Goal: Information Seeking & Learning: Learn about a topic

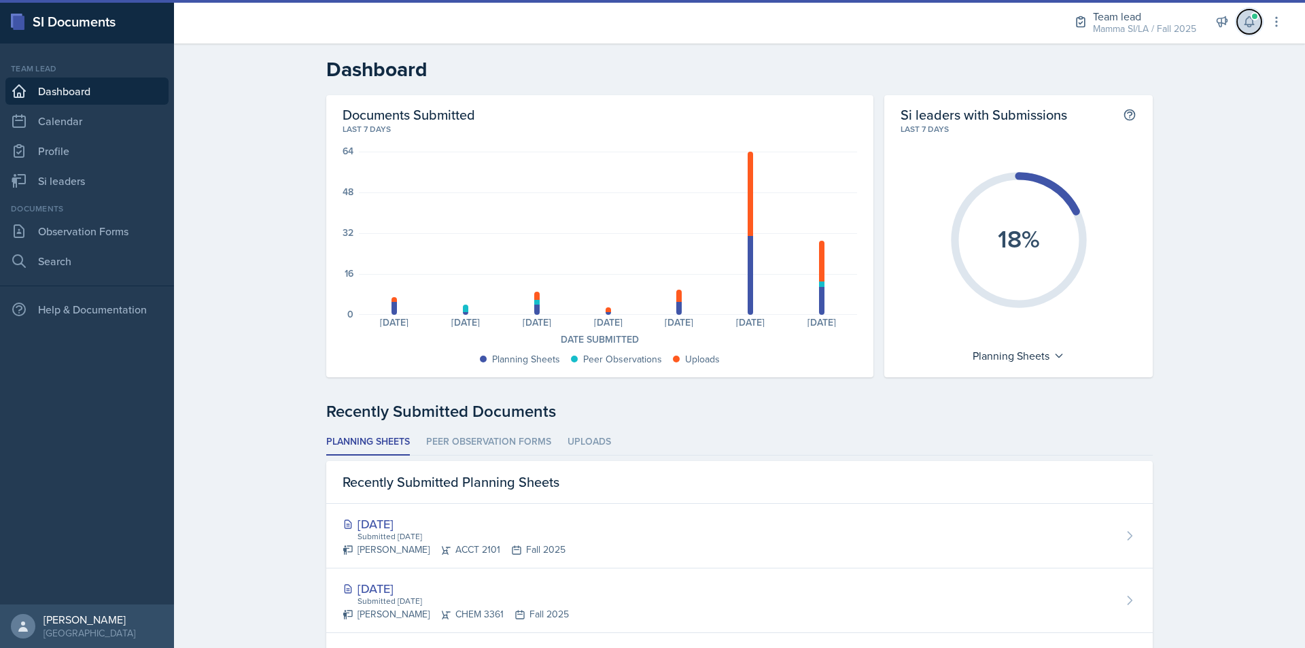
click at [1251, 27] on icon at bounding box center [1250, 22] width 14 height 14
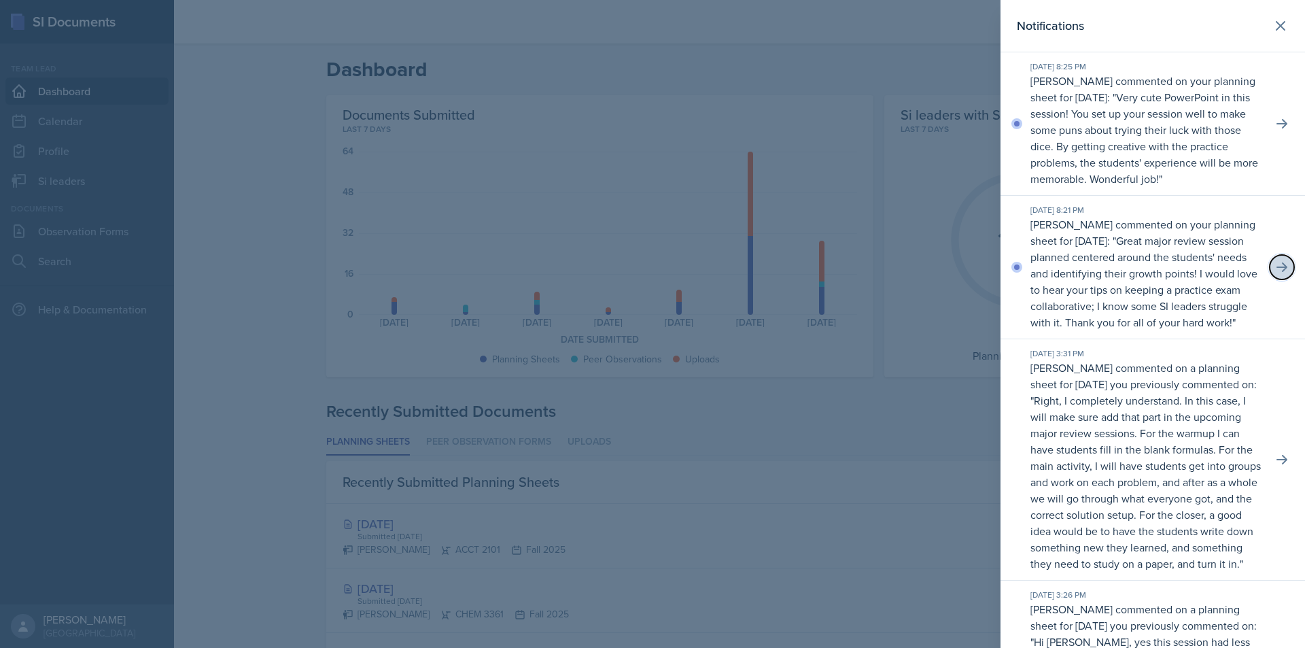
click at [1275, 274] on icon at bounding box center [1282, 267] width 14 height 14
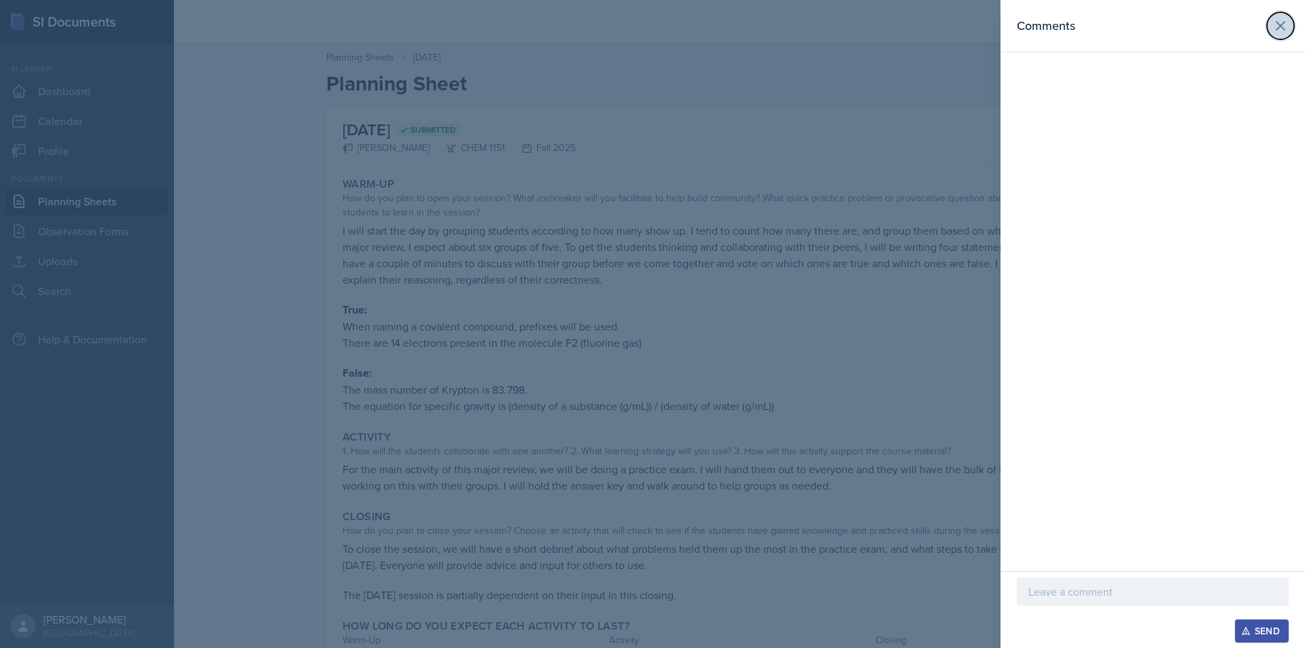
click at [1282, 30] on icon at bounding box center [1281, 26] width 16 height 16
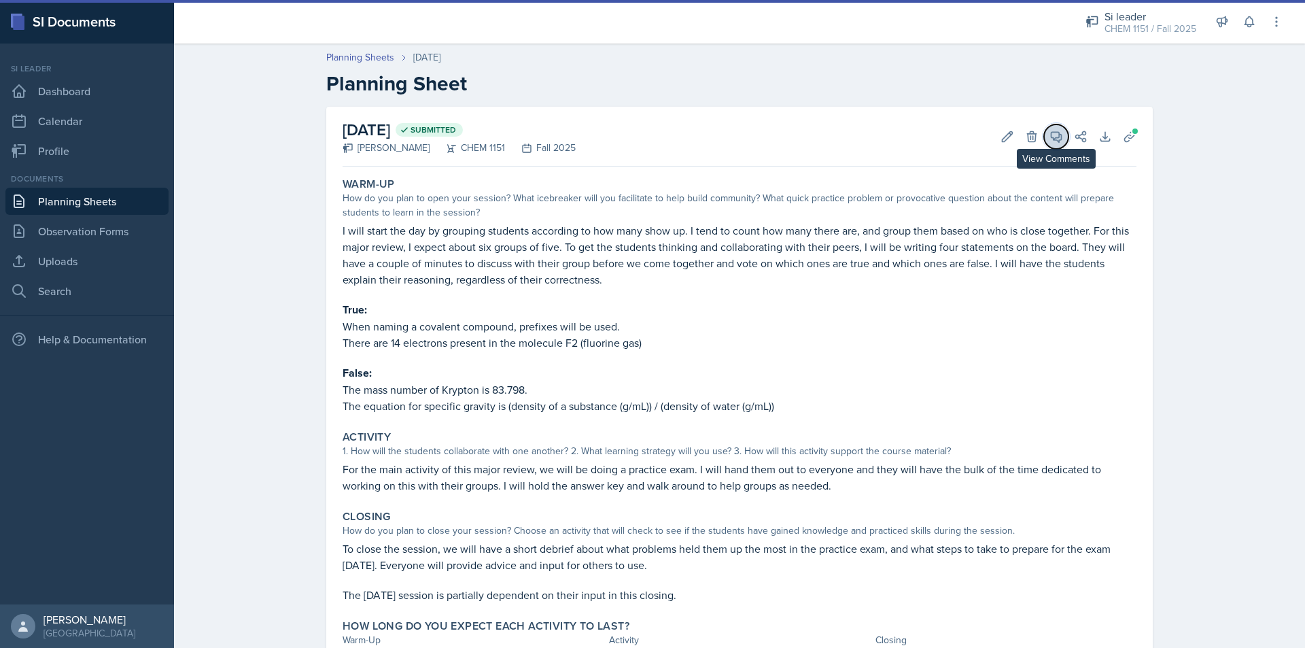
click at [1053, 140] on icon at bounding box center [1057, 137] width 10 height 10
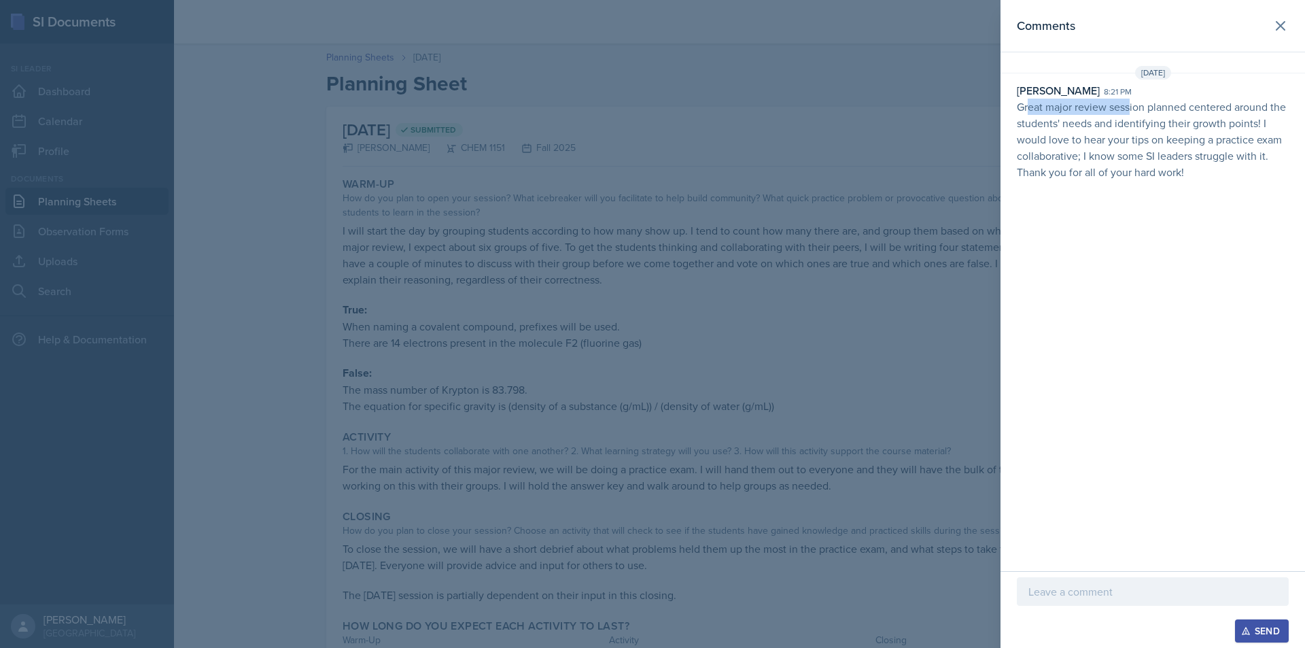
drag, startPoint x: 1030, startPoint y: 103, endPoint x: 1129, endPoint y: 113, distance: 99.7
click at [1129, 113] on p "Great major review session planned centered around the students' needs and iden…" at bounding box center [1153, 140] width 272 height 82
drag, startPoint x: 1101, startPoint y: 116, endPoint x: 1141, endPoint y: 120, distance: 41.1
click at [1141, 120] on p "Great major review session planned centered around the students' needs and iden…" at bounding box center [1153, 140] width 272 height 82
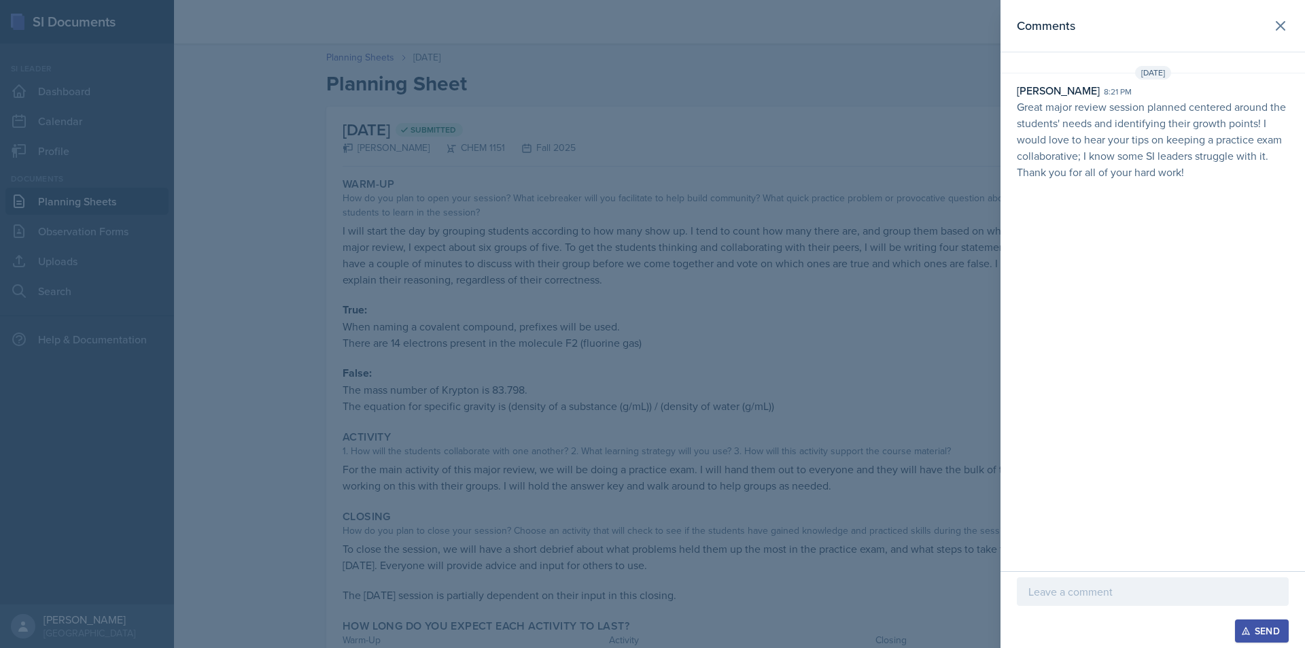
click at [1143, 120] on p "Great major review session planned centered around the students' needs and iden…" at bounding box center [1153, 140] width 272 height 82
click at [1233, 128] on p "Great major review session planned centered around the students' needs and iden…" at bounding box center [1153, 140] width 272 height 82
drag, startPoint x: 1093, startPoint y: 135, endPoint x: 1123, endPoint y: 137, distance: 30.6
click at [1123, 137] on p "Great major review session planned centered around the students' needs and iden…" at bounding box center [1153, 140] width 272 height 82
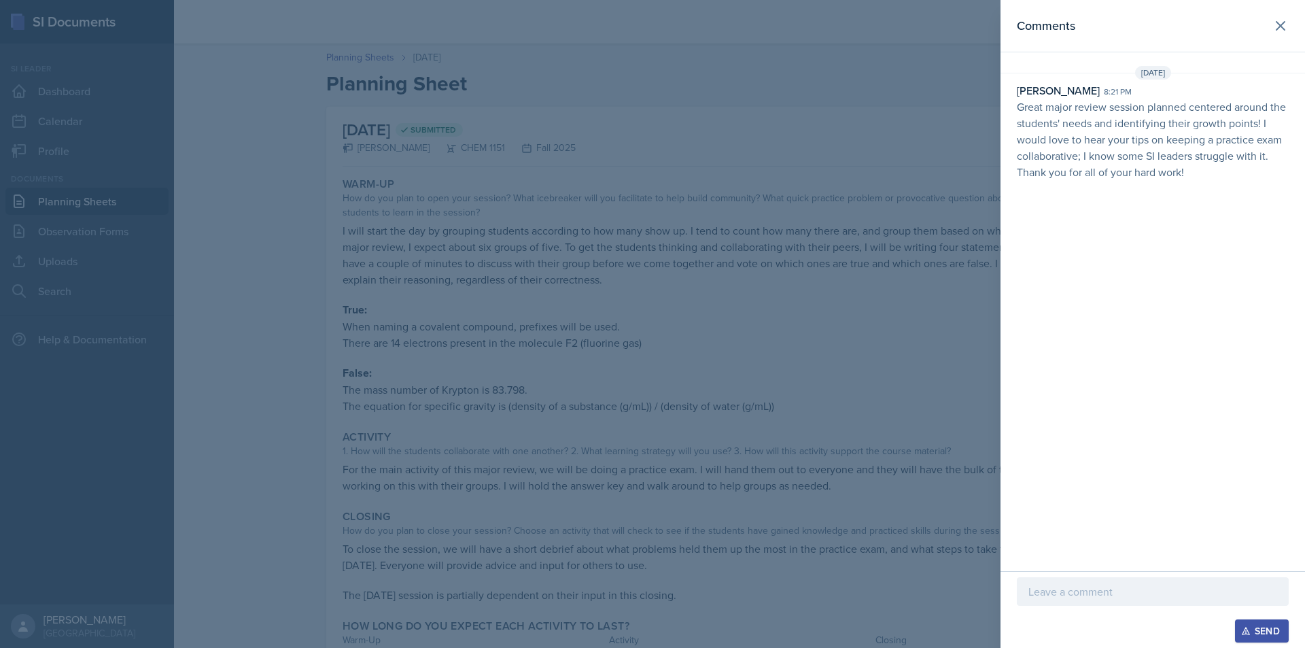
click at [1133, 137] on p "Great major review session planned centered around the students' needs and iden…" at bounding box center [1153, 140] width 272 height 82
drag, startPoint x: 1123, startPoint y: 137, endPoint x: 1197, endPoint y: 144, distance: 73.8
click at [1186, 143] on p "Great major review session planned centered around the students' needs and iden…" at bounding box center [1153, 140] width 272 height 82
click at [1197, 144] on p "Great major review session planned centered around the students' needs and iden…" at bounding box center [1153, 140] width 272 height 82
drag, startPoint x: 1152, startPoint y: 141, endPoint x: 1208, endPoint y: 145, distance: 56.6
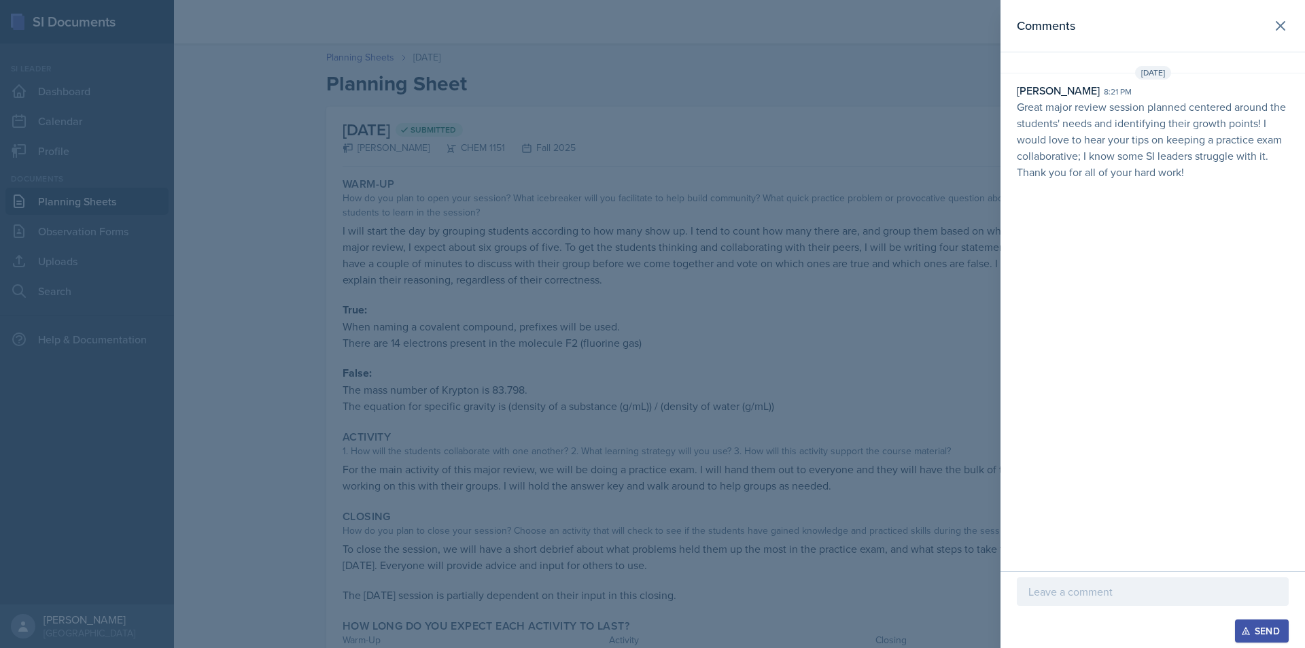
click at [1182, 143] on p "Great major review session planned centered around the students' needs and iden…" at bounding box center [1153, 140] width 272 height 82
click at [1208, 145] on p "Great major review session planned centered around the students' needs and iden…" at bounding box center [1153, 140] width 272 height 82
drag, startPoint x: 1134, startPoint y: 145, endPoint x: 1178, endPoint y: 149, distance: 43.6
click at [1170, 149] on p "Great major review session planned centered around the students' needs and iden…" at bounding box center [1153, 140] width 272 height 82
click at [1178, 149] on p "Great major review session planned centered around the students' needs and iden…" at bounding box center [1153, 140] width 272 height 82
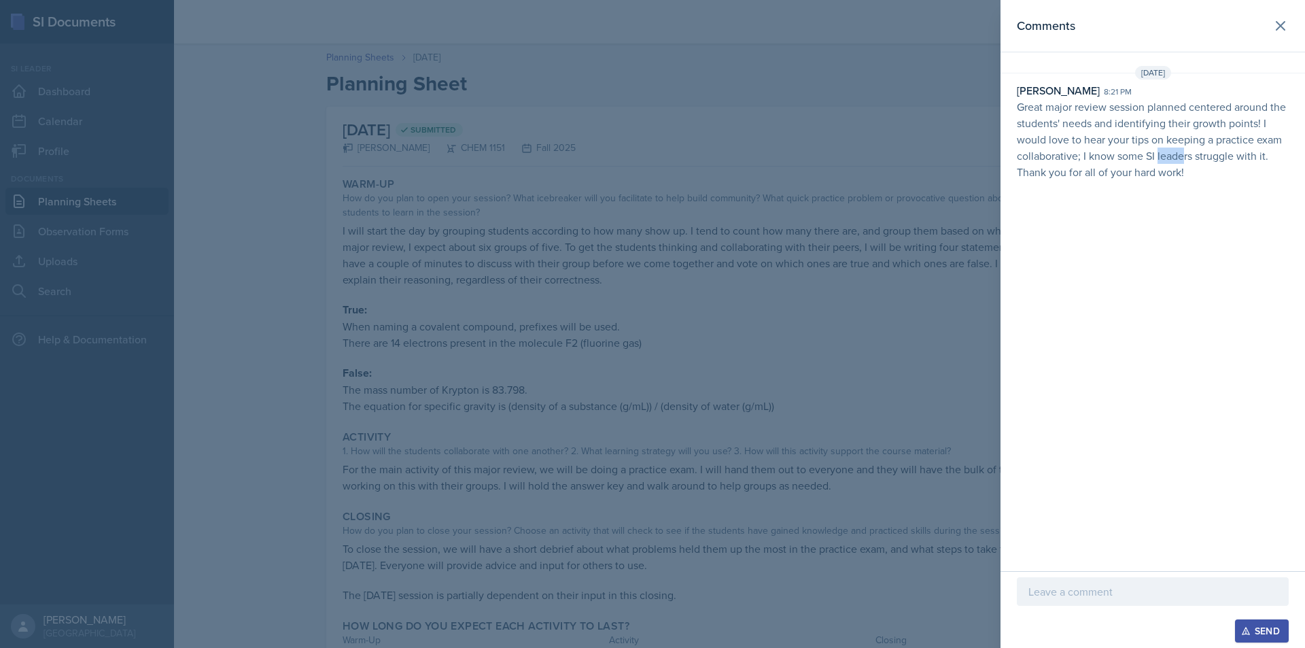
drag, startPoint x: 1157, startPoint y: 149, endPoint x: 1201, endPoint y: 155, distance: 43.9
click at [1190, 154] on p "Great major review session planned centered around the students' needs and iden…" at bounding box center [1153, 140] width 272 height 82
click at [1201, 155] on p "Great major review session planned centered around the students' needs and iden…" at bounding box center [1153, 140] width 272 height 82
drag, startPoint x: 1132, startPoint y: 154, endPoint x: 1190, endPoint y: 160, distance: 58.1
click at [1171, 160] on p "Great major review session planned centered around the students' needs and iden…" at bounding box center [1153, 140] width 272 height 82
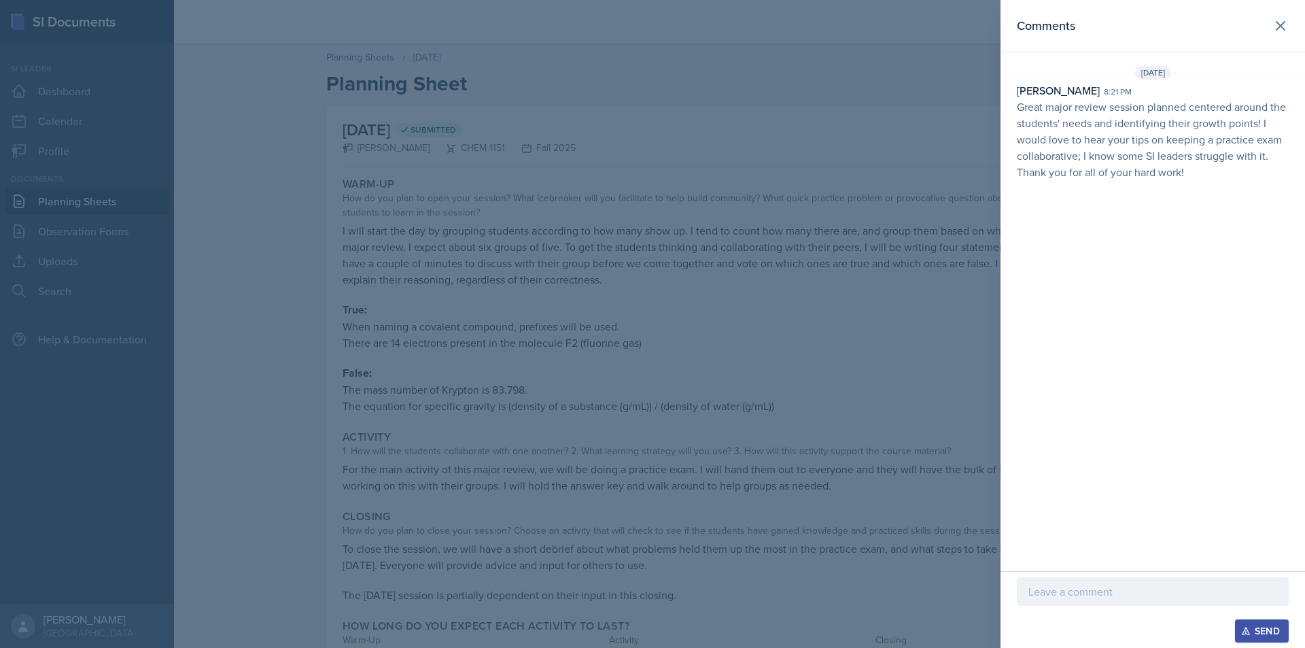
click at [1191, 160] on p "Great major review session planned centered around the students' needs and iden…" at bounding box center [1153, 140] width 272 height 82
click at [1202, 146] on p "Great major review session planned centered around the students' needs and iden…" at bounding box center [1153, 140] width 272 height 82
click at [1214, 150] on p "Great major review session planned centered around the students' needs and iden…" at bounding box center [1153, 140] width 272 height 82
click at [1280, 25] on icon at bounding box center [1281, 26] width 8 height 8
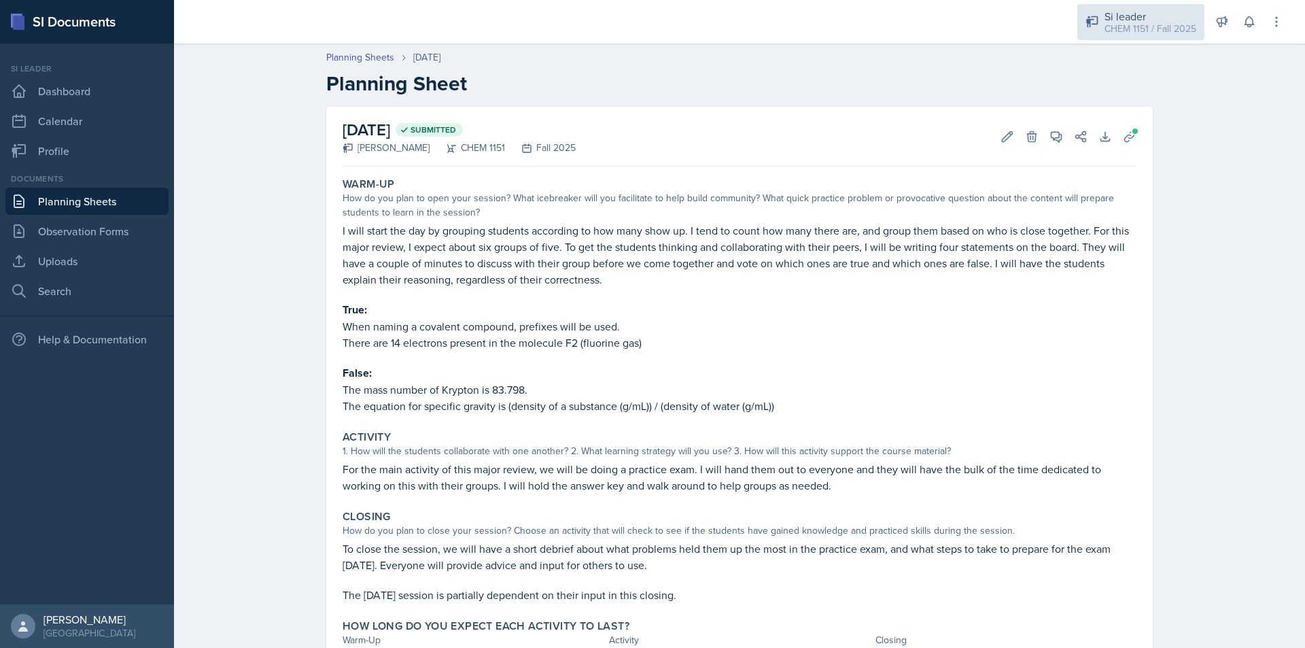
click at [1148, 35] on div "CHEM 1151 / Fall 2025" at bounding box center [1151, 29] width 92 height 14
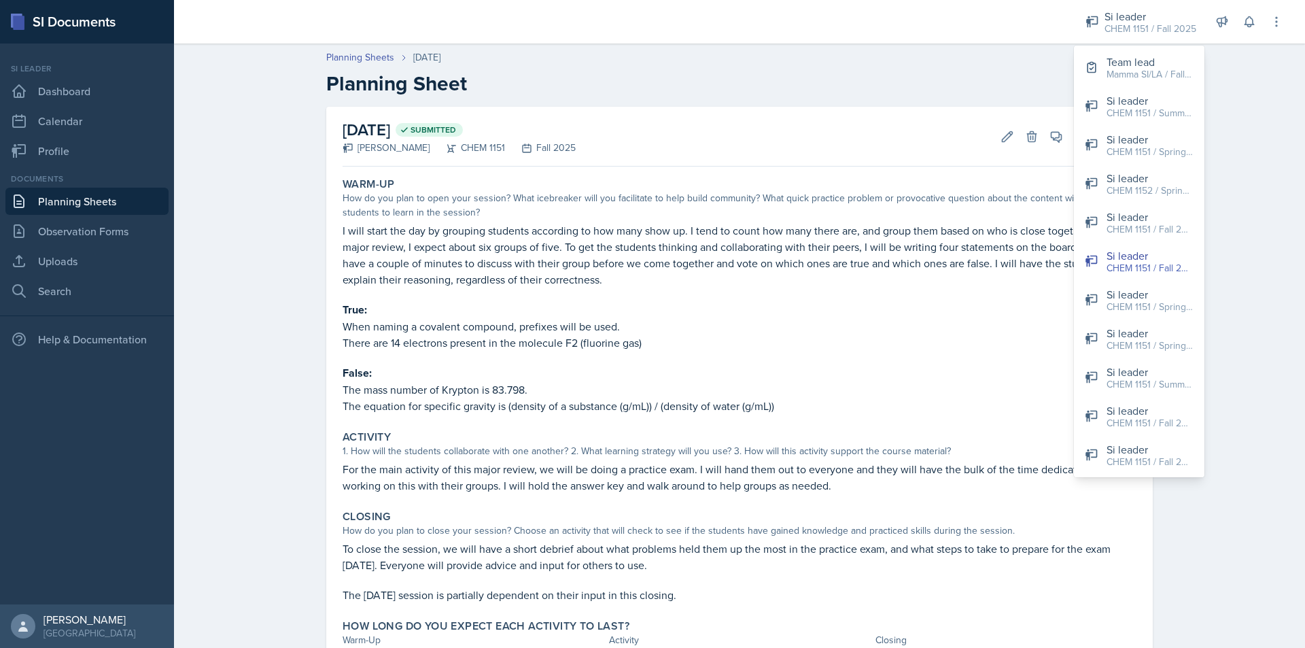
click at [900, 94] on h2 "Planning Sheet" at bounding box center [739, 83] width 827 height 24
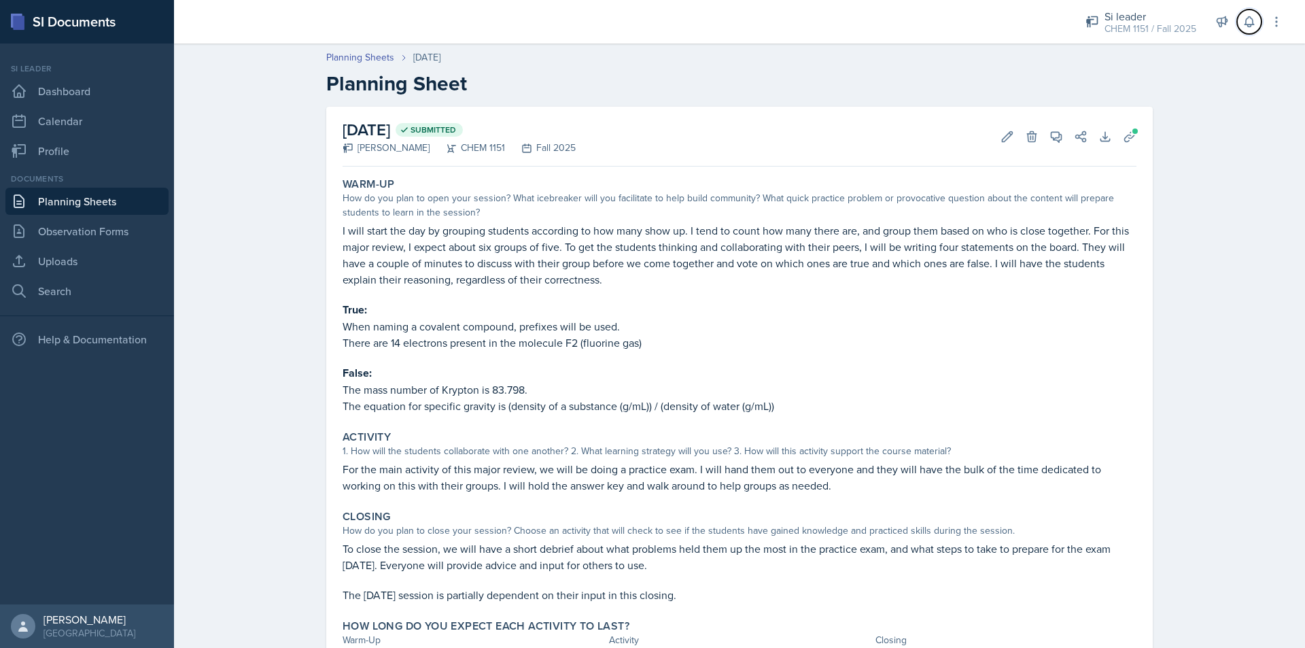
click at [1252, 28] on icon at bounding box center [1250, 22] width 14 height 14
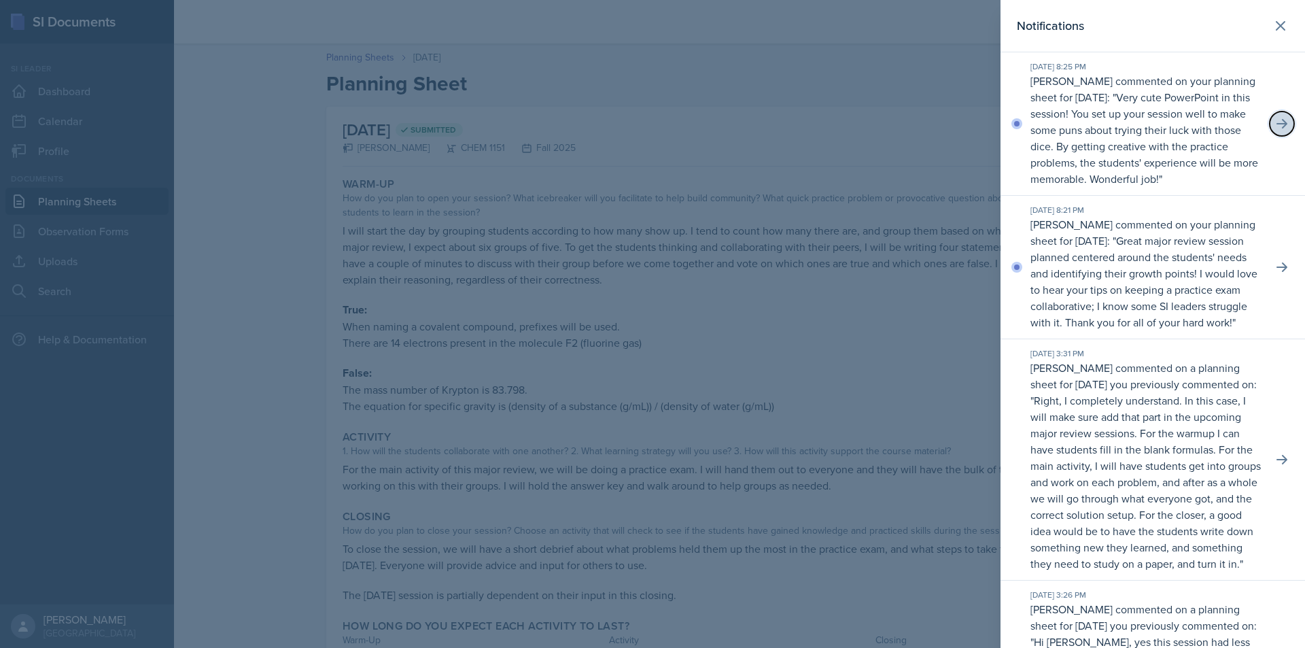
click at [1282, 124] on button at bounding box center [1282, 123] width 24 height 24
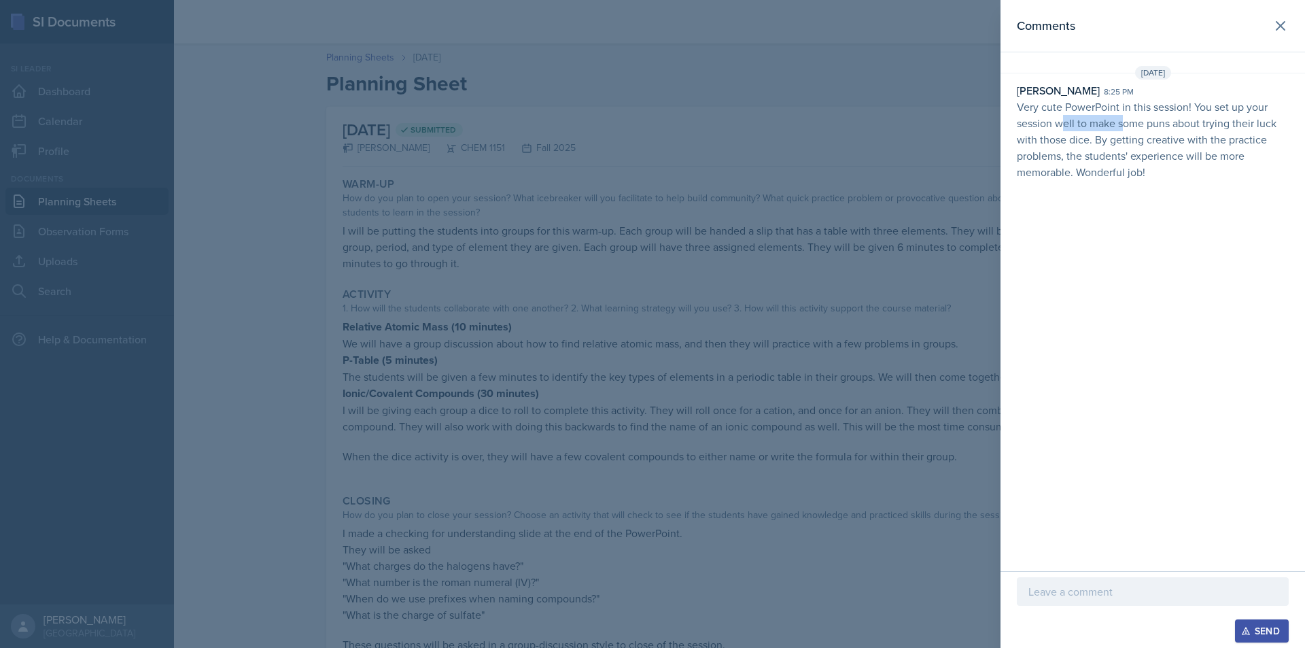
click at [1129, 116] on p "Very cute PowerPoint in this session! You set up your session well to make some…" at bounding box center [1153, 140] width 272 height 82
click at [1131, 116] on p "Very cute PowerPoint in this session! You set up your session well to make some…" at bounding box center [1153, 140] width 272 height 82
drag, startPoint x: 1150, startPoint y: 113, endPoint x: 1189, endPoint y: 113, distance: 38.8
click at [1189, 113] on p "Very cute PowerPoint in this session! You set up your session well to make some…" at bounding box center [1153, 140] width 272 height 82
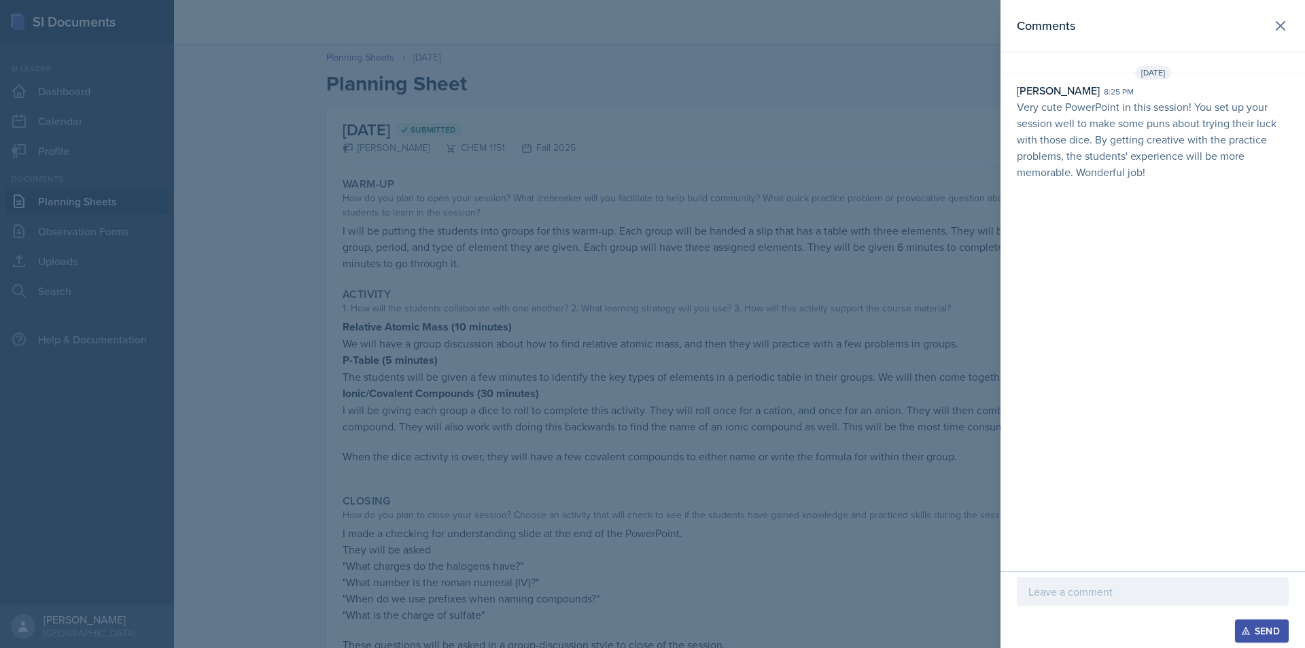
click at [1189, 113] on p "Very cute PowerPoint in this session! You set up your session well to make some…" at bounding box center [1153, 140] width 272 height 82
click at [1110, 120] on p "Very cute PowerPoint in this session! You set up your session well to make some…" at bounding box center [1153, 140] width 272 height 82
drag, startPoint x: 1107, startPoint y: 121, endPoint x: 1169, endPoint y: 124, distance: 62.6
click at [1169, 124] on p "Very cute PowerPoint in this session! You set up your session well to make some…" at bounding box center [1153, 140] width 272 height 82
click at [1189, 125] on p "Very cute PowerPoint in this session! You set up your session well to make some…" at bounding box center [1153, 140] width 272 height 82
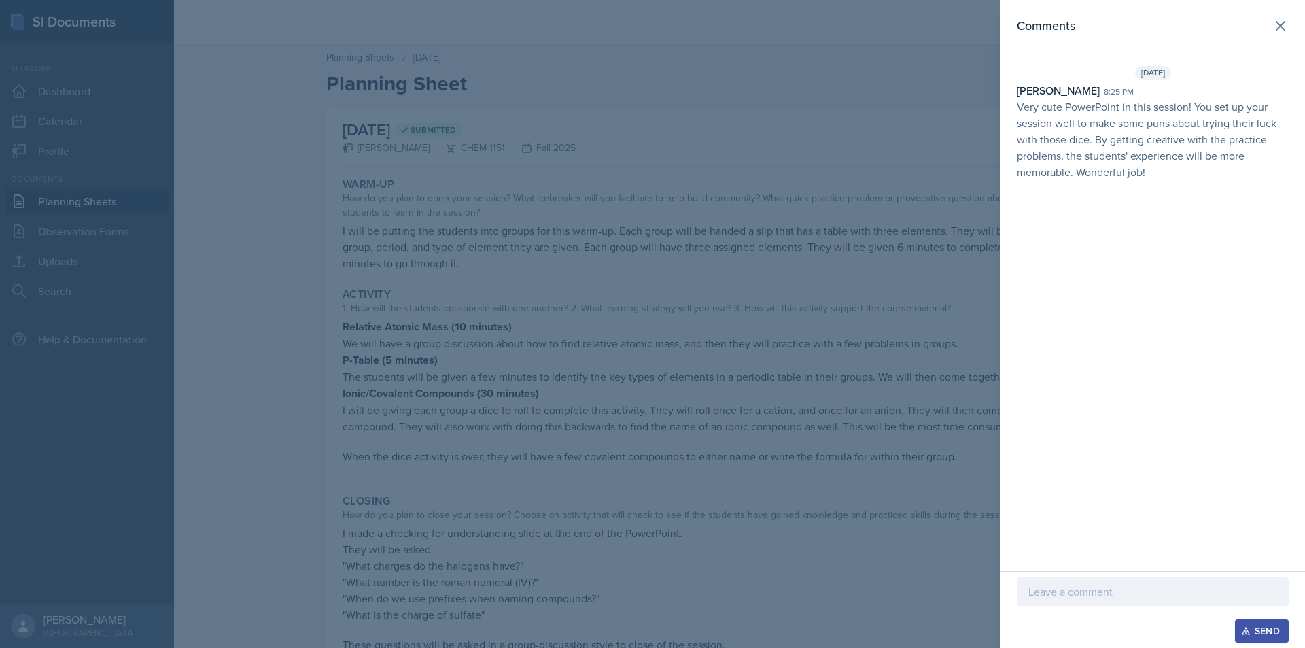
drag, startPoint x: 1156, startPoint y: 125, endPoint x: 1203, endPoint y: 126, distance: 46.2
click at [1181, 125] on p "Very cute PowerPoint in this session! You set up your session well to make some…" at bounding box center [1153, 140] width 272 height 82
click at [1203, 126] on p "Very cute PowerPoint in this session! You set up your session well to make some…" at bounding box center [1153, 140] width 272 height 82
drag, startPoint x: 1127, startPoint y: 128, endPoint x: 1177, endPoint y: 128, distance: 49.6
click at [1161, 128] on p "Very cute PowerPoint in this session! You set up your session well to make some…" at bounding box center [1153, 140] width 272 height 82
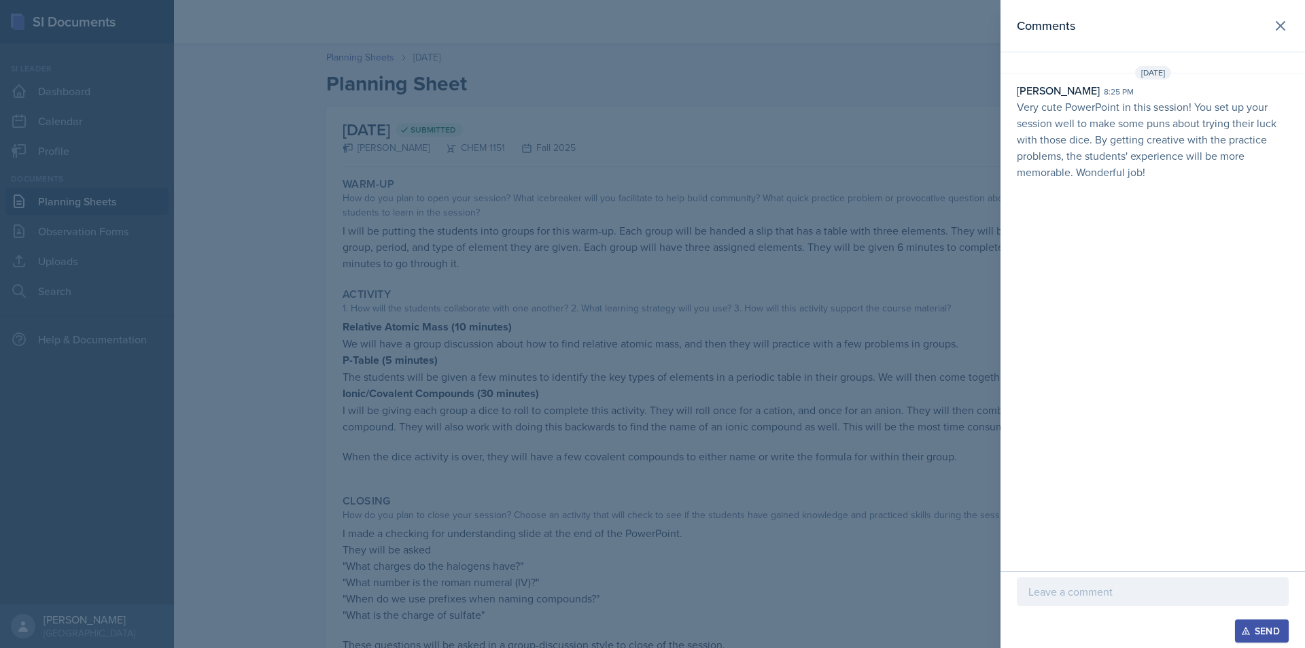
click at [1177, 128] on p "Very cute PowerPoint in this session! You set up your session well to make some…" at bounding box center [1153, 140] width 272 height 82
drag, startPoint x: 1106, startPoint y: 131, endPoint x: 1175, endPoint y: 133, distance: 68.7
click at [1163, 133] on p "Very cute PowerPoint in this session! You set up your session well to make some…" at bounding box center [1153, 140] width 272 height 82
click at [1175, 133] on p "Very cute PowerPoint in this session! You set up your session well to make some…" at bounding box center [1153, 140] width 272 height 82
drag, startPoint x: 1120, startPoint y: 136, endPoint x: 1167, endPoint y: 137, distance: 47.6
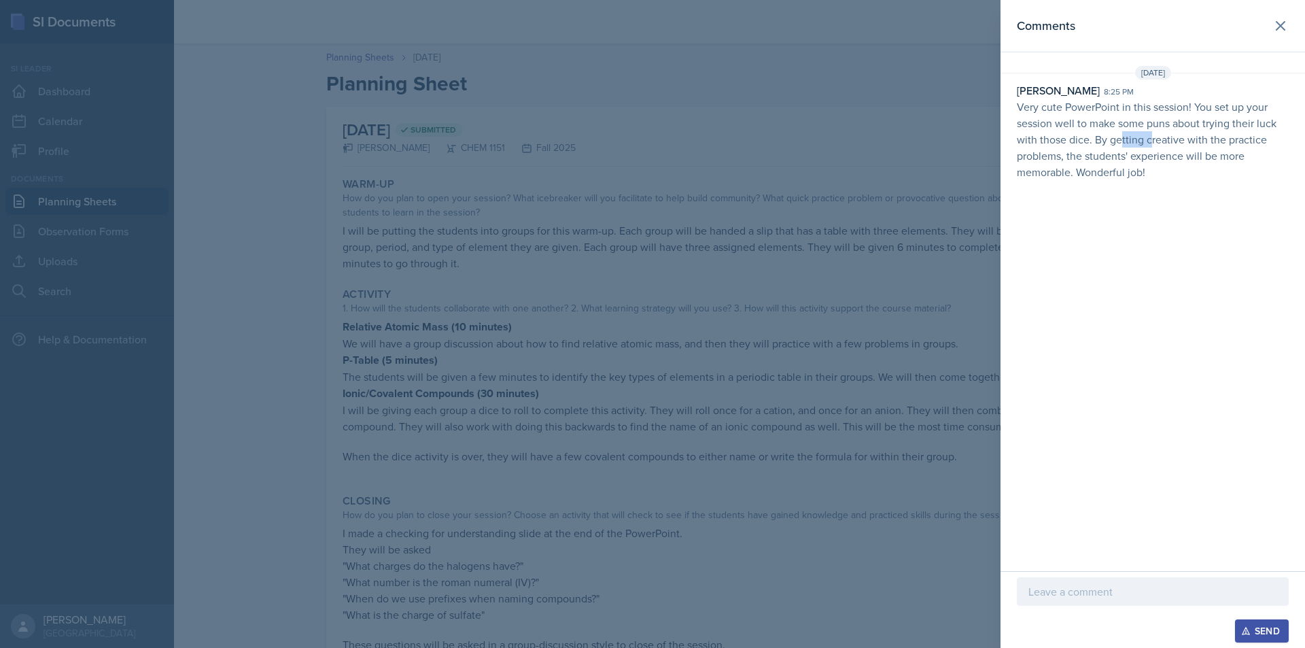
click at [1162, 137] on p "Very cute PowerPoint in this session! You set up your session well to make some…" at bounding box center [1153, 140] width 272 height 82
click at [1169, 137] on p "Very cute PowerPoint in this session! You set up your session well to make some…" at bounding box center [1153, 140] width 272 height 82
drag, startPoint x: 1090, startPoint y: 141, endPoint x: 1138, endPoint y: 141, distance: 48.3
click at [1138, 141] on p "Very cute PowerPoint in this session! You set up your session well to make some…" at bounding box center [1153, 140] width 272 height 82
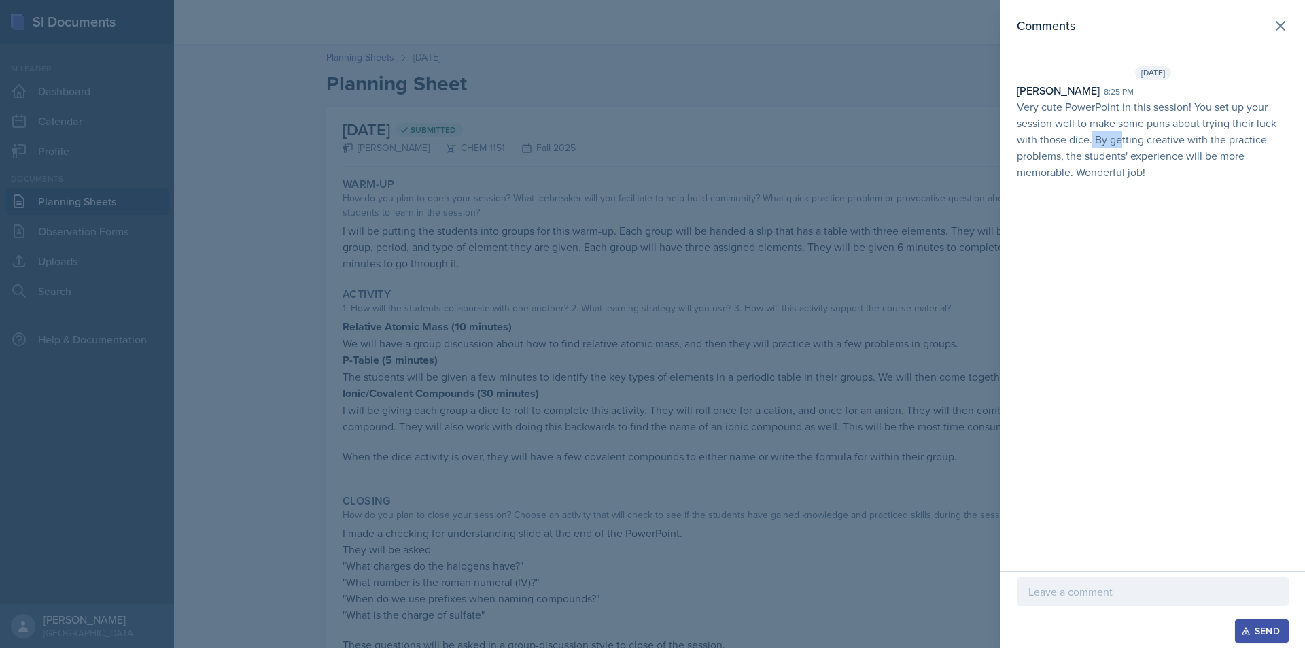
drag, startPoint x: 1091, startPoint y: 141, endPoint x: 1153, endPoint y: 141, distance: 62.5
click at [1149, 141] on p "Very cute PowerPoint in this session! You set up your session well to make some…" at bounding box center [1153, 140] width 272 height 82
click at [1155, 141] on p "Very cute PowerPoint in this session! You set up your session well to make some…" at bounding box center [1153, 140] width 272 height 82
drag, startPoint x: 1108, startPoint y: 143, endPoint x: 1152, endPoint y: 143, distance: 44.9
click at [1139, 143] on p "Very cute PowerPoint in this session! You set up your session well to make some…" at bounding box center [1153, 140] width 272 height 82
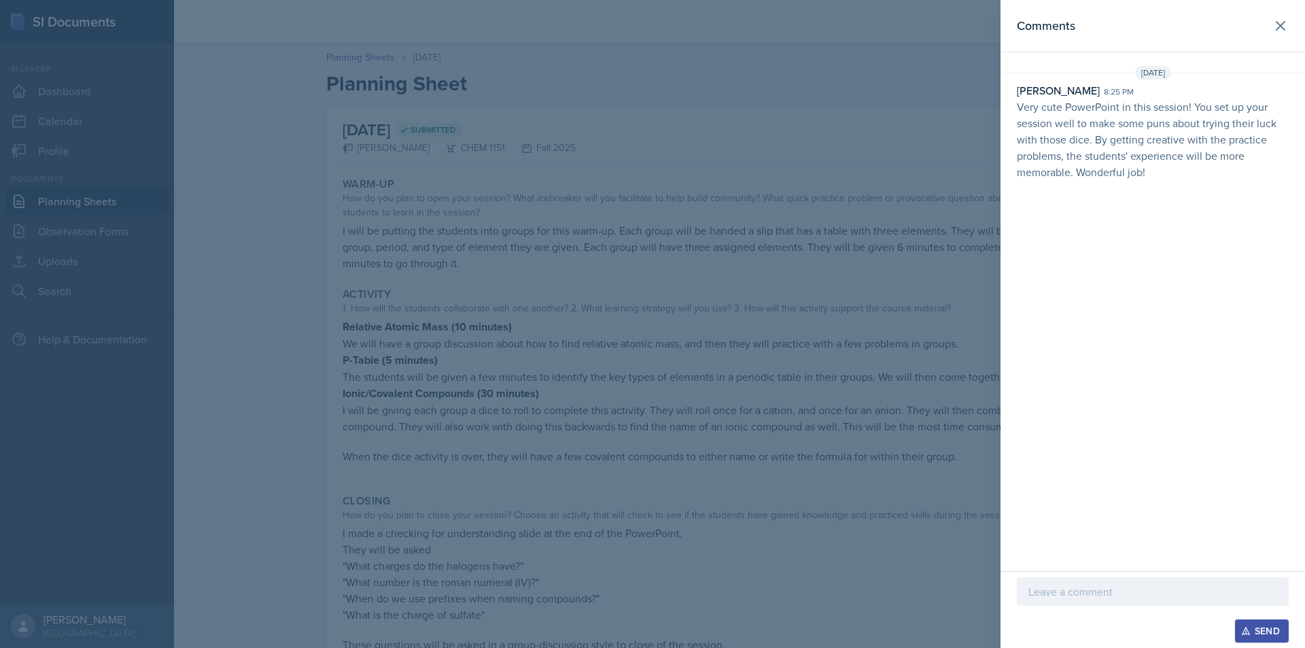
click at [1152, 143] on p "Very cute PowerPoint in this session! You set up your session well to make some…" at bounding box center [1153, 140] width 272 height 82
drag, startPoint x: 1121, startPoint y: 144, endPoint x: 1156, endPoint y: 144, distance: 34.7
click at [1141, 144] on p "Very cute PowerPoint in this session! You set up your session well to make some…" at bounding box center [1153, 140] width 272 height 82
click at [1156, 144] on p "Very cute PowerPoint in this session! You set up your session well to make some…" at bounding box center [1153, 140] width 272 height 82
drag, startPoint x: 1098, startPoint y: 144, endPoint x: 1148, endPoint y: 144, distance: 49.6
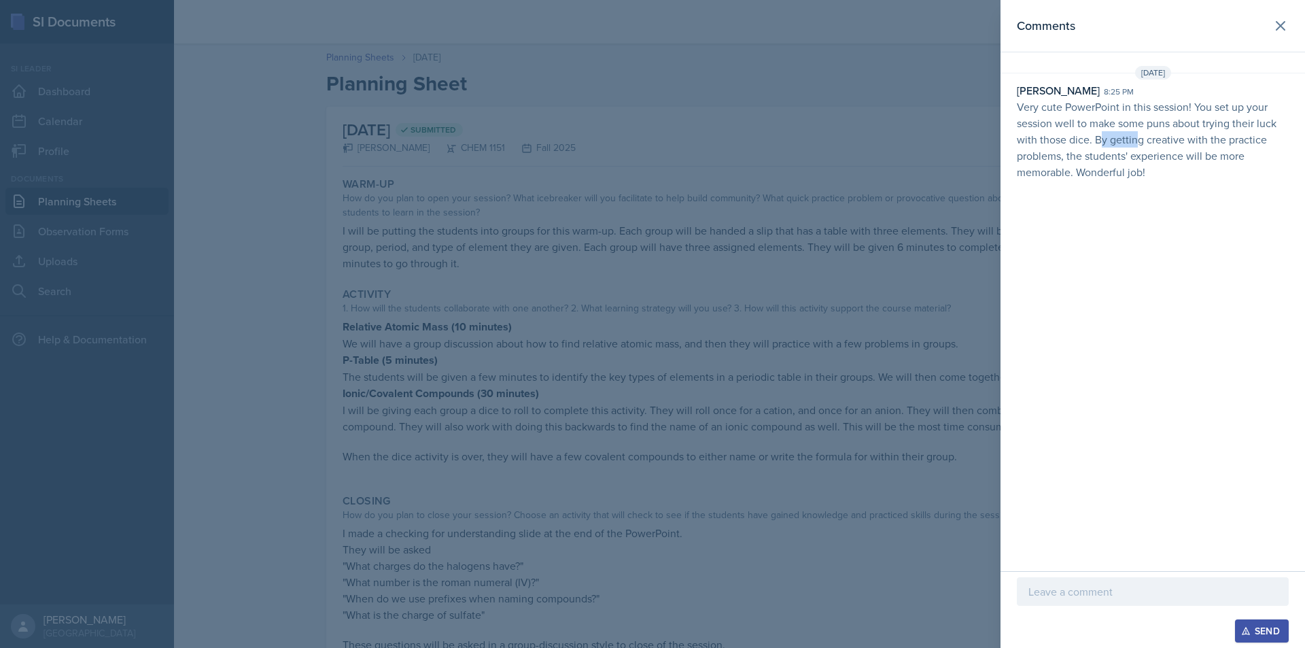
click at [1139, 144] on p "Very cute PowerPoint in this session! You set up your session well to make some…" at bounding box center [1153, 140] width 272 height 82
click at [1148, 144] on p "Very cute PowerPoint in this session! You set up your session well to make some…" at bounding box center [1153, 140] width 272 height 82
drag, startPoint x: 1152, startPoint y: 142, endPoint x: 1195, endPoint y: 142, distance: 42.8
click at [1195, 142] on p "Very cute PowerPoint in this session! You set up your session well to make some…" at bounding box center [1153, 140] width 272 height 82
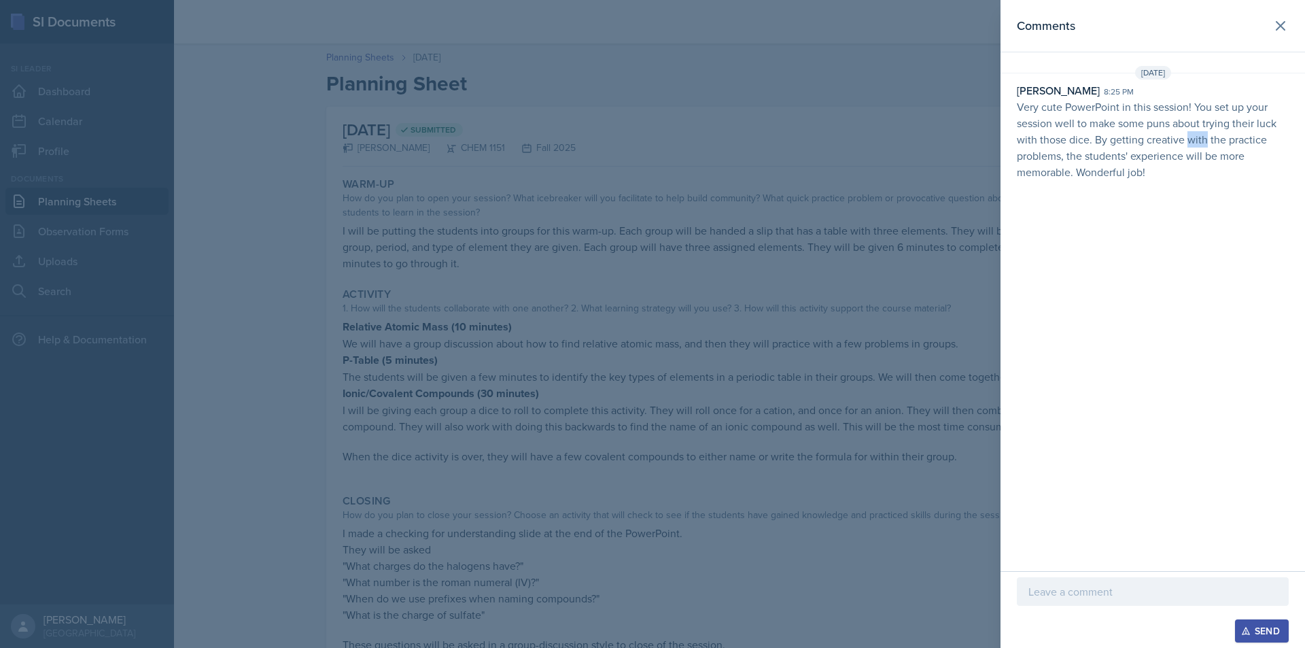
drag, startPoint x: 1195, startPoint y: 142, endPoint x: 1214, endPoint y: 142, distance: 19.7
click at [1212, 142] on p "Very cute PowerPoint in this session! You set up your session well to make some…" at bounding box center [1153, 140] width 272 height 82
click at [1215, 142] on p "Very cute PowerPoint in this session! You set up your session well to make some…" at bounding box center [1153, 140] width 272 height 82
drag, startPoint x: 1171, startPoint y: 150, endPoint x: 1199, endPoint y: 151, distance: 27.9
click at [1195, 151] on p "Very cute PowerPoint in this session! You set up your session well to make some…" at bounding box center [1153, 140] width 272 height 82
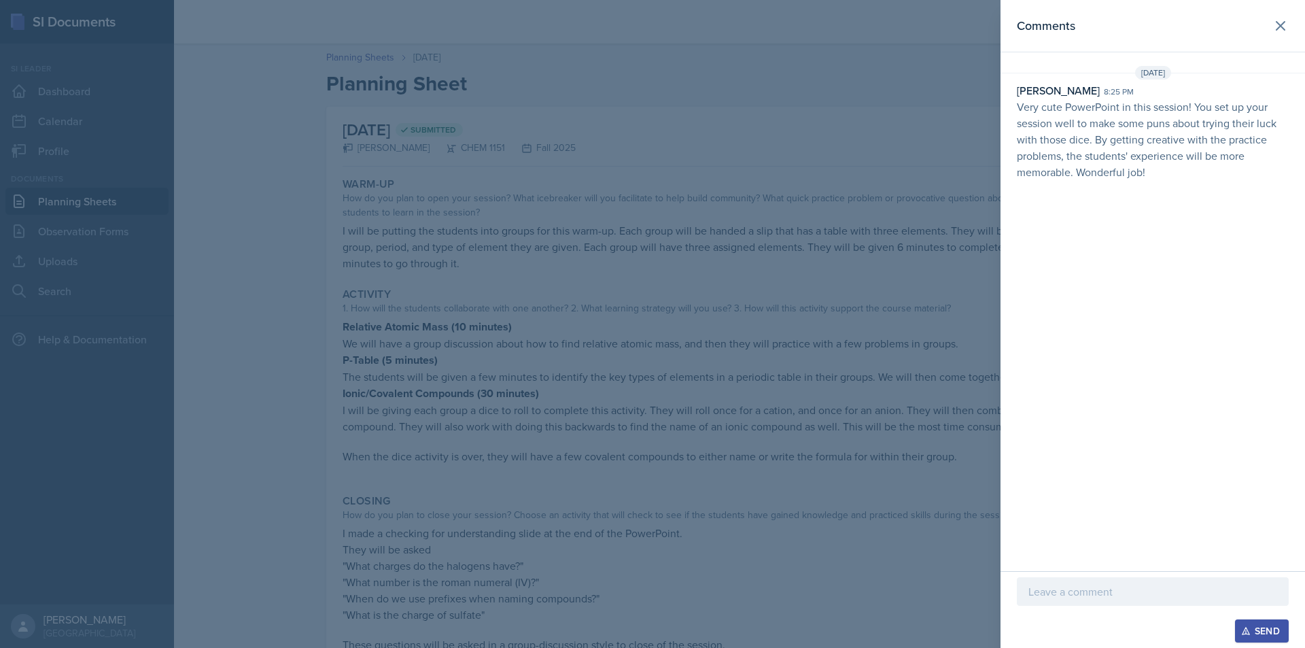
click at [1200, 151] on p "Very cute PowerPoint in this session! You set up your session well to make some…" at bounding box center [1153, 140] width 272 height 82
drag, startPoint x: 1169, startPoint y: 155, endPoint x: 1210, endPoint y: 157, distance: 41.5
click at [1195, 157] on p "Very cute PowerPoint in this session! You set up your session well to make some…" at bounding box center [1153, 140] width 272 height 82
click at [1211, 157] on p "Very cute PowerPoint in this session! You set up your session well to make some…" at bounding box center [1153, 140] width 272 height 82
drag, startPoint x: 1103, startPoint y: 158, endPoint x: 1151, endPoint y: 158, distance: 48.3
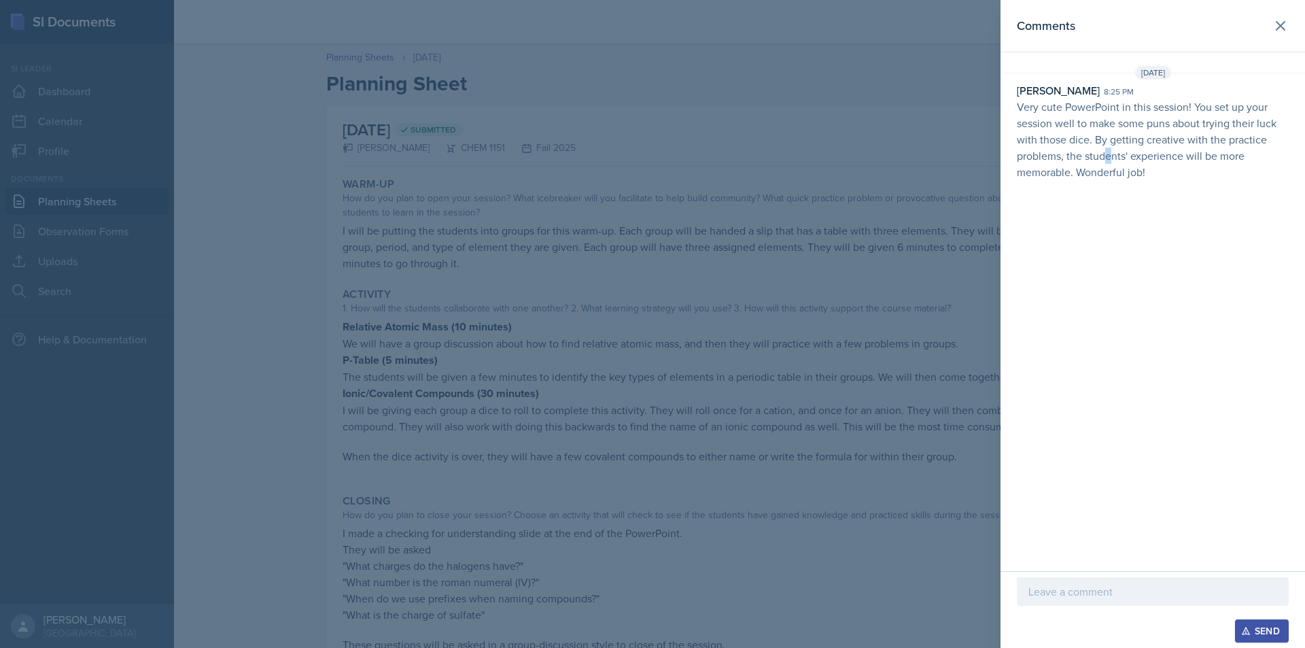
click at [1129, 158] on p "Very cute PowerPoint in this session! You set up your session well to make some…" at bounding box center [1153, 140] width 272 height 82
click at [1151, 158] on p "Very cute PowerPoint in this session! You set up your session well to make some…" at bounding box center [1153, 140] width 272 height 82
drag, startPoint x: 1086, startPoint y: 119, endPoint x: 1176, endPoint y: 126, distance: 90.7
click at [1164, 125] on p "Very cute PowerPoint in this session! You set up your session well to make some…" at bounding box center [1153, 140] width 272 height 82
click at [1176, 126] on p "Very cute PowerPoint in this session! You set up your session well to make some…" at bounding box center [1153, 140] width 272 height 82
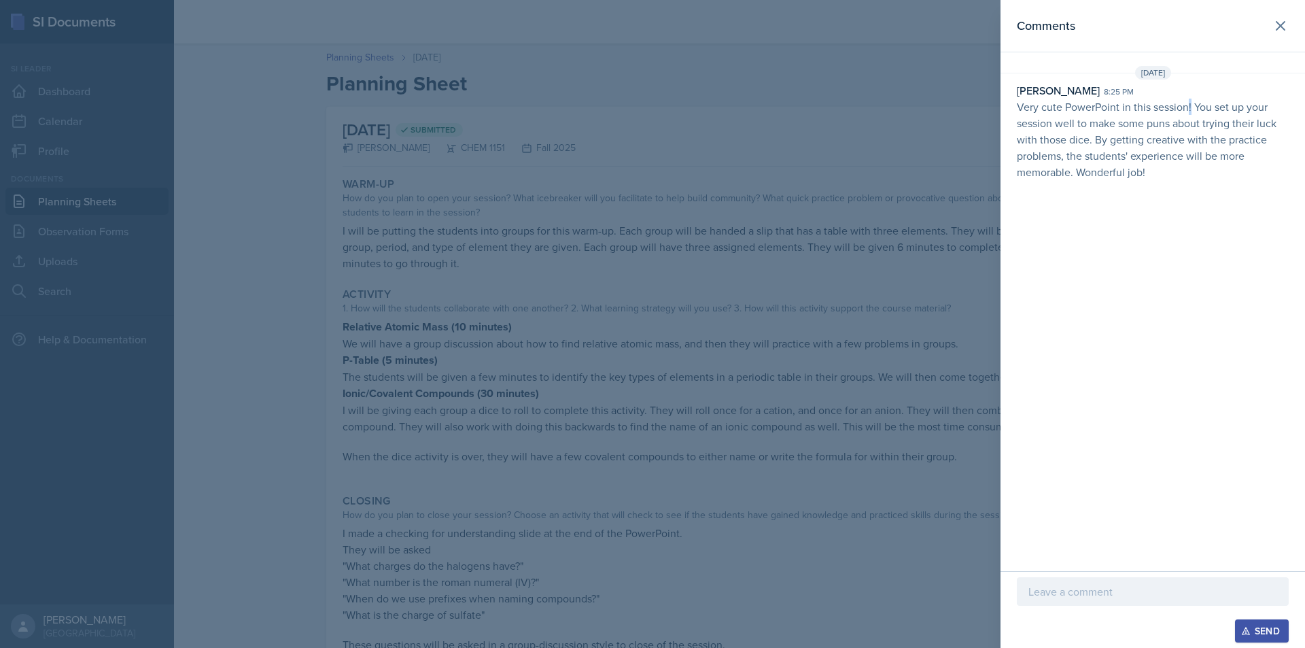
drag, startPoint x: 1187, startPoint y: 110, endPoint x: 1221, endPoint y: 111, distance: 34.0
click at [1199, 111] on p "Very cute PowerPoint in this session! You set up your session well to make some…" at bounding box center [1153, 140] width 272 height 82
click at [1222, 111] on p "Very cute PowerPoint in this session! You set up your session well to make some…" at bounding box center [1153, 140] width 272 height 82
drag, startPoint x: 1160, startPoint y: 114, endPoint x: 1193, endPoint y: 129, distance: 36.8
click at [1188, 127] on p "Very cute PowerPoint in this session! You set up your session well to make some…" at bounding box center [1153, 140] width 272 height 82
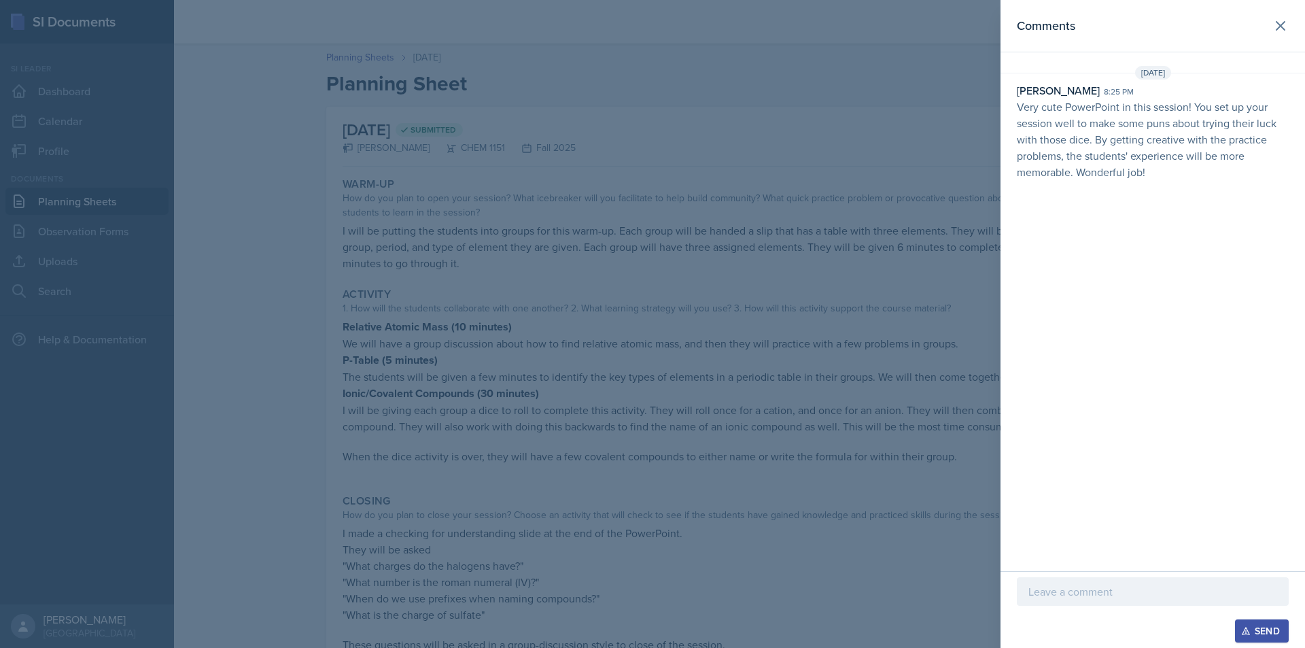
click at [1193, 129] on p "Very cute PowerPoint in this session! You set up your session well to make some…" at bounding box center [1153, 140] width 272 height 82
drag, startPoint x: 1160, startPoint y: 128, endPoint x: 1195, endPoint y: 134, distance: 35.1
click at [1181, 132] on p "Very cute PowerPoint in this session! You set up your session well to make some…" at bounding box center [1153, 140] width 272 height 82
click at [1197, 134] on p "Very cute PowerPoint in this session! You set up your session well to make some…" at bounding box center [1153, 140] width 272 height 82
drag, startPoint x: 1168, startPoint y: 131, endPoint x: 1188, endPoint y: 135, distance: 20.1
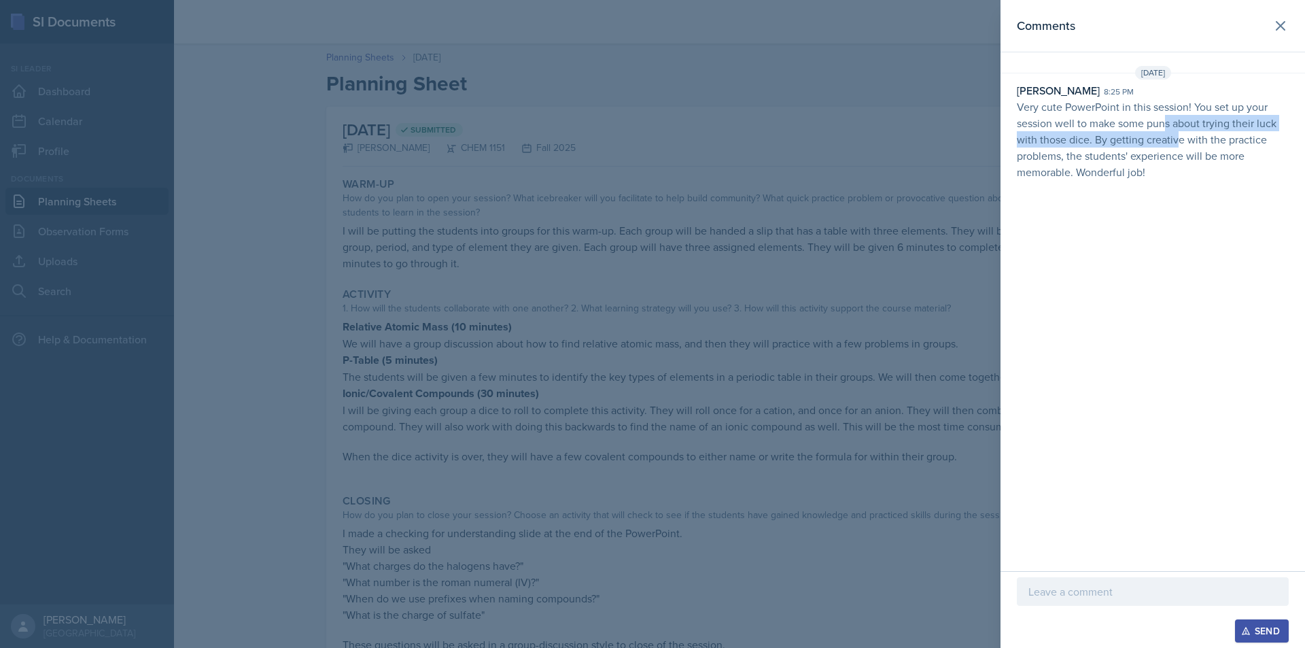
click at [1188, 135] on p "Very cute PowerPoint in this session! You set up your session well to make some…" at bounding box center [1153, 140] width 272 height 82
click at [1206, 138] on p "Very cute PowerPoint in this session! You set up your session well to make some…" at bounding box center [1153, 140] width 272 height 82
drag, startPoint x: 1153, startPoint y: 131, endPoint x: 1178, endPoint y: 139, distance: 26.4
click at [1164, 135] on p "Very cute PowerPoint in this session! You set up your session well to make some…" at bounding box center [1153, 140] width 272 height 82
click at [1178, 139] on p "Very cute PowerPoint in this session! You set up your session well to make some…" at bounding box center [1153, 140] width 272 height 82
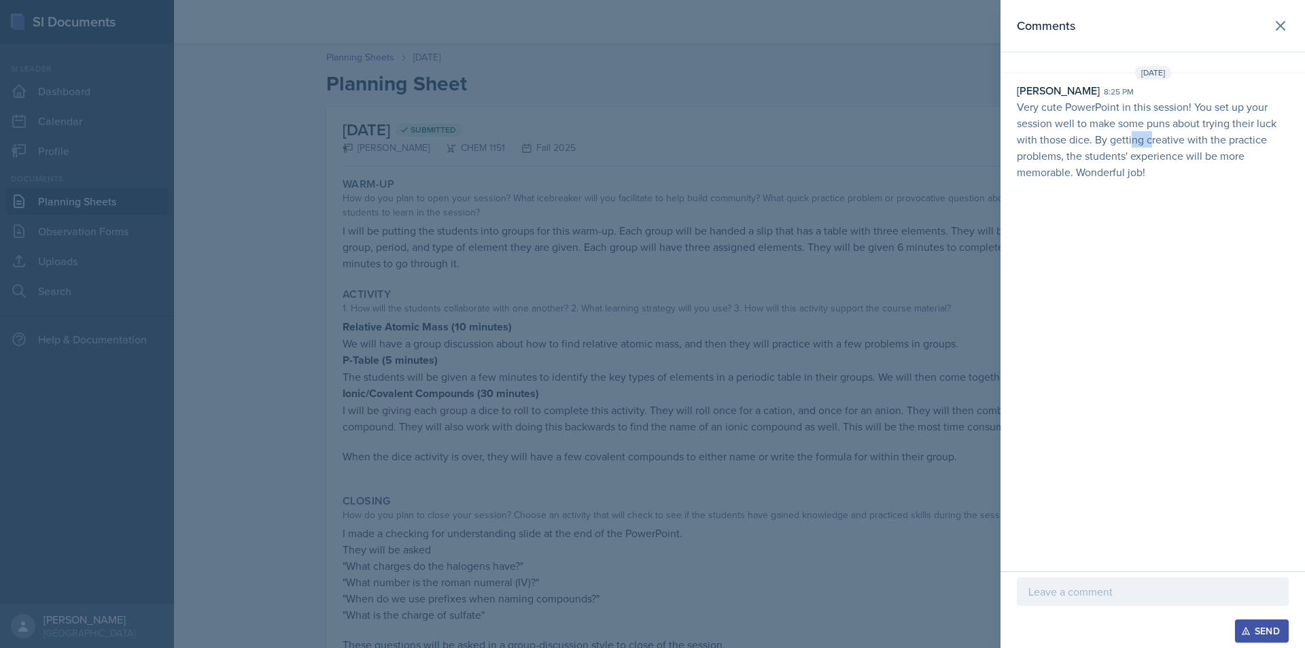
drag
click at [1154, 143] on p "Very cute PowerPoint in this session! You set up your session well to make some…" at bounding box center [1153, 140] width 272 height 82
click at [1171, 146] on p "Very cute PowerPoint in this session! You set up your session well to make some…" at bounding box center [1153, 140] width 272 height 82
click at [1156, 145] on p "Very cute PowerPoint in this session! You set up your session well to make some…" at bounding box center [1153, 140] width 272 height 82
click at [1164, 145] on p "Very cute PowerPoint in this session! You set up your session well to make some…" at bounding box center [1153, 140] width 272 height 82
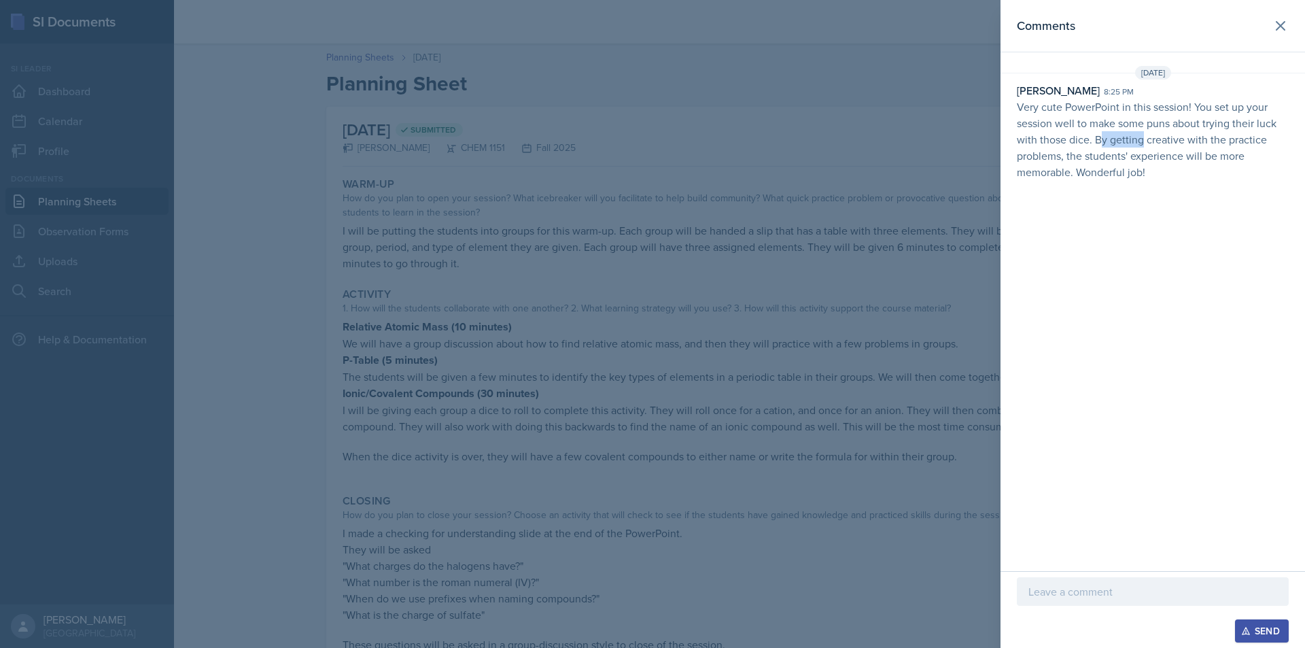
click at [1143, 143] on p "Very cute PowerPoint in this session! You set up your session well to make some…" at bounding box center [1153, 140] width 272 height 82
click at [1189, 160] on p "Very cute PowerPoint in this session! You set up your session well to make some…" at bounding box center [1153, 140] width 272 height 82
click at [1128, 158] on p "Very cute PowerPoint in this session! You set up your session well to make some…" at bounding box center [1153, 140] width 272 height 82
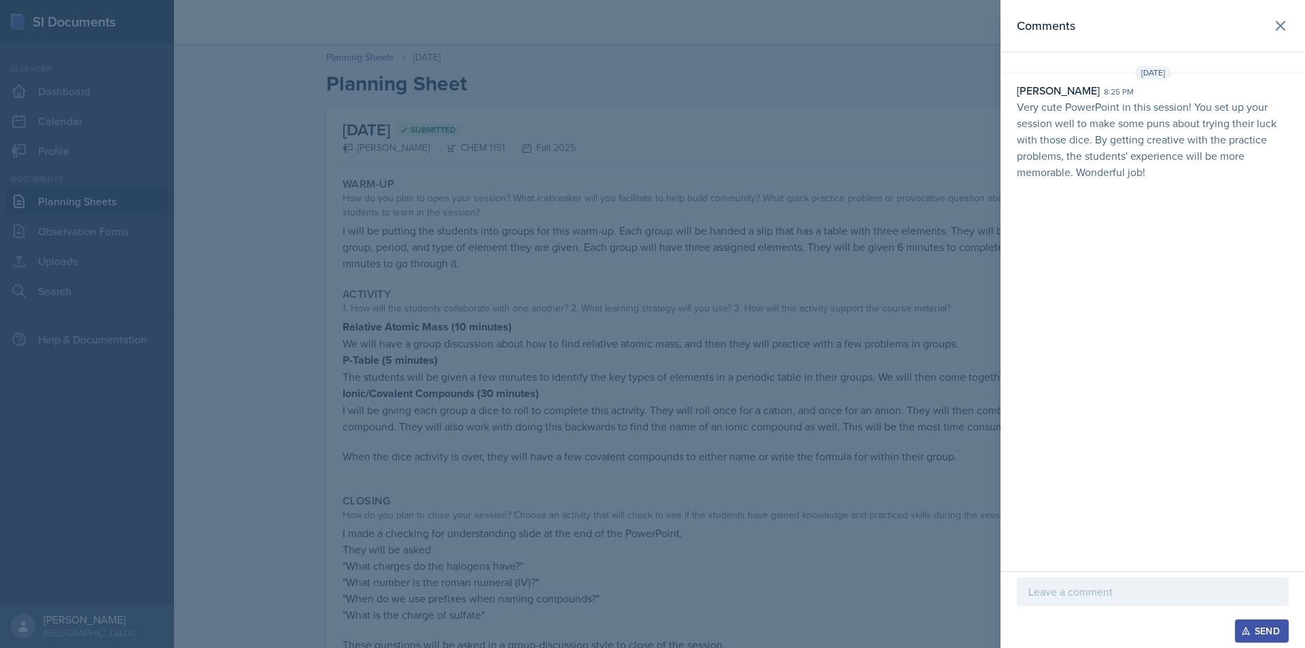
click at [1151, 160] on p "Very cute PowerPoint in this session! You set up your session well to make some…" at bounding box center [1153, 140] width 272 height 82
click at [1187, 178] on p "Very cute PowerPoint in this session! You set up your session well to make some…" at bounding box center [1153, 140] width 272 height 82
click at [1190, 178] on p "Very cute PowerPoint in this session! You set up your session well to make some…" at bounding box center [1153, 140] width 272 height 82
click at [1158, 152] on p "Very cute PowerPoint in this session! You set up your session well to make some…" at bounding box center [1153, 140] width 272 height 82
click at [1175, 156] on p "Very cute PowerPoint in this session! You set up your session well to make some…" at bounding box center [1153, 140] width 272 height 82
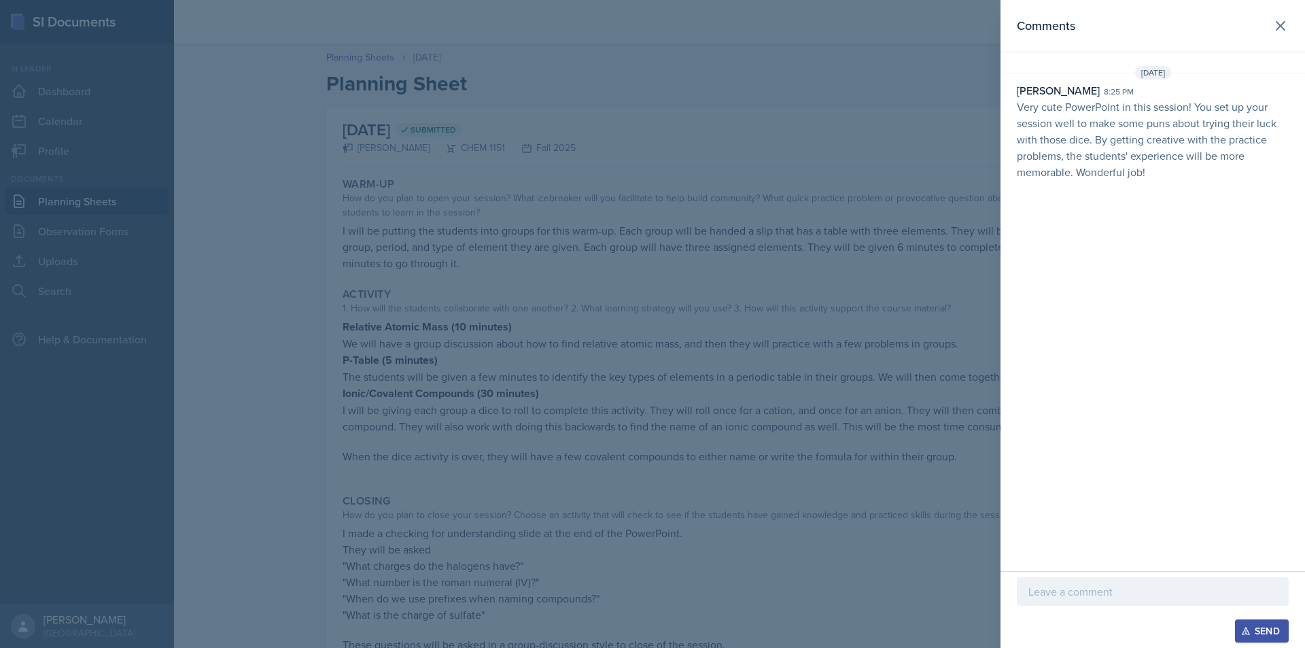
click at [1208, 193] on div "Comments [DATE] [PERSON_NAME] 8:25 pm Very cute PowerPoint in this session! You…" at bounding box center [1153, 285] width 305 height 571
